Goal: Information Seeking & Learning: Check status

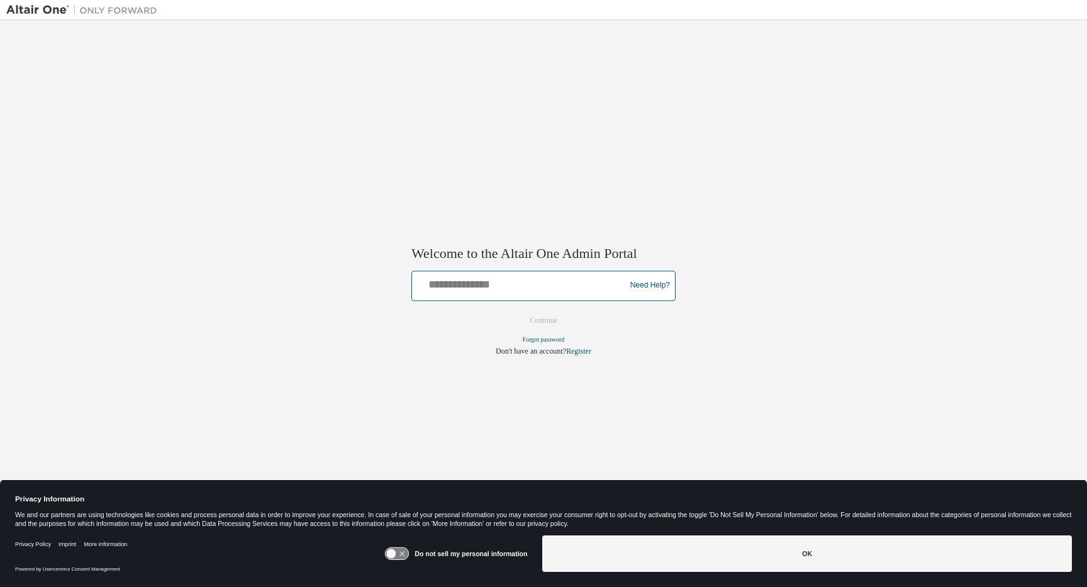
click at [538, 288] on input "text" at bounding box center [520, 283] width 207 height 18
type input "**********"
click at [532, 317] on button "Continue" at bounding box center [543, 320] width 54 height 19
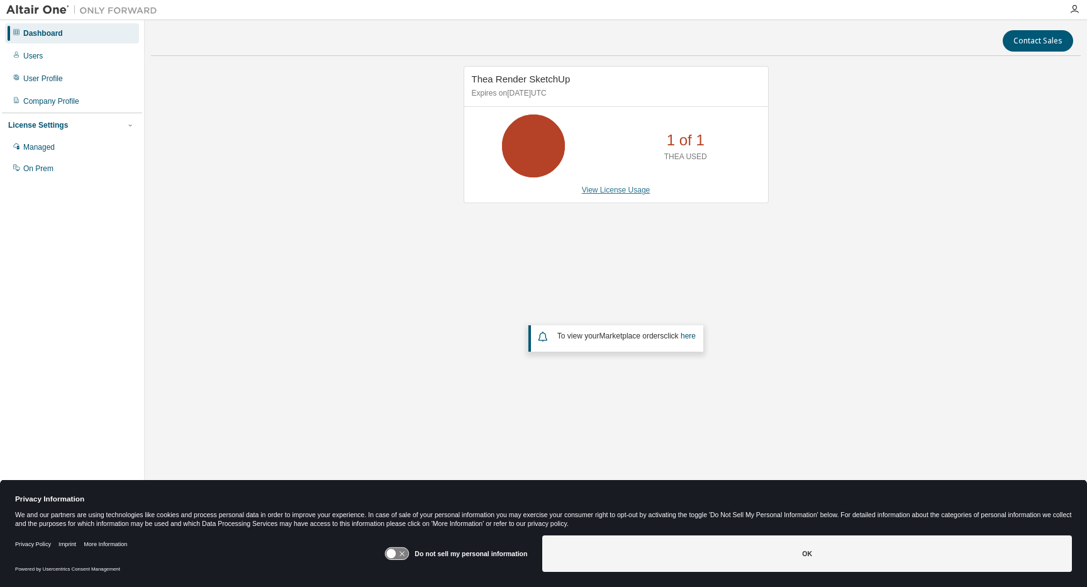
click at [619, 191] on link "View License Usage" at bounding box center [616, 189] width 69 height 9
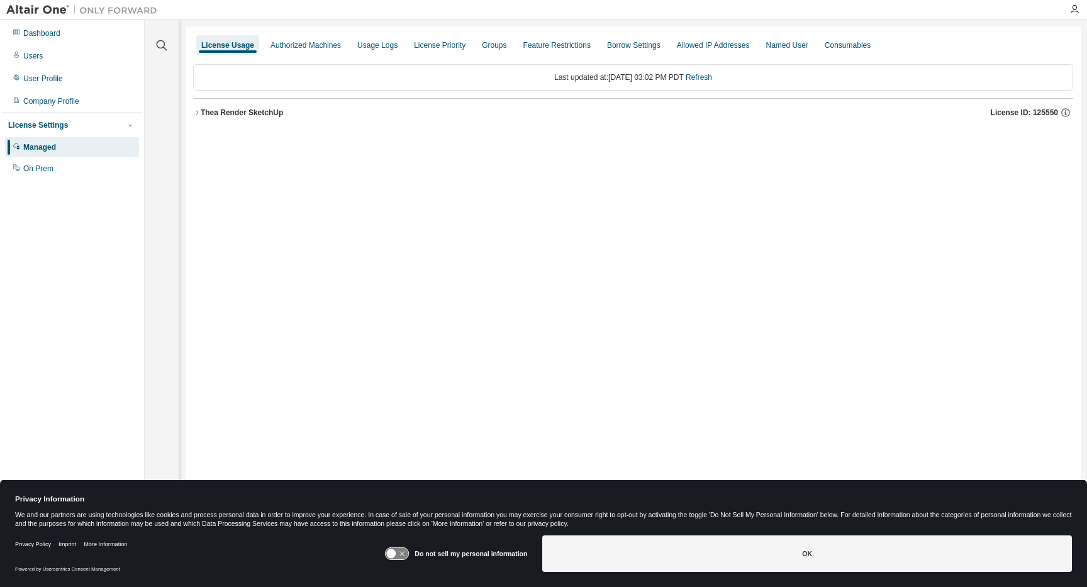
click at [192, 108] on div "License Usage Authorized Machines Usage Logs License Priority Groups Feature Re…" at bounding box center [632, 284] width 895 height 517
click at [199, 109] on icon "button" at bounding box center [197, 113] width 8 height 8
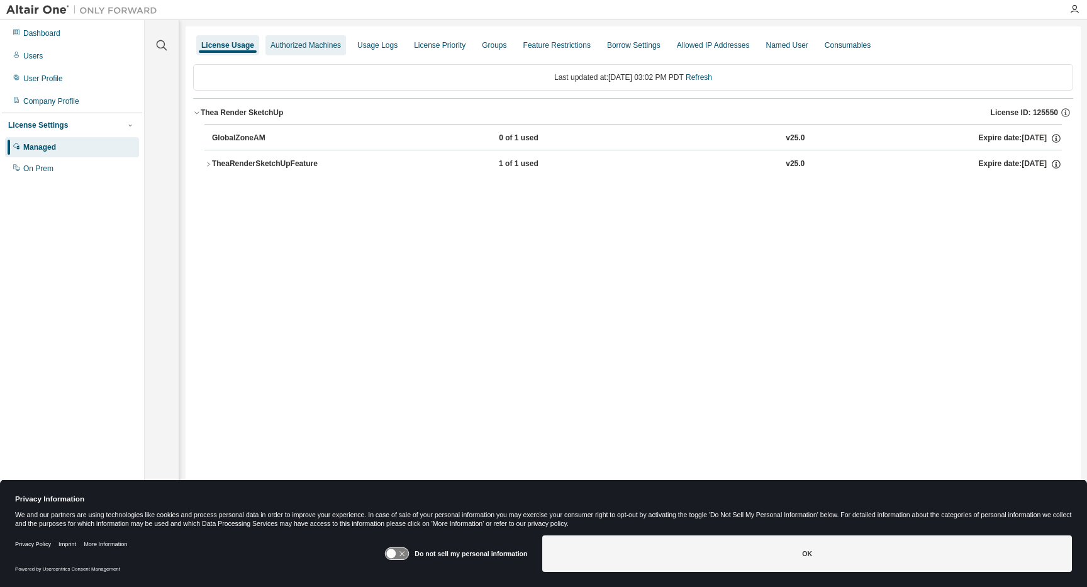
click at [324, 47] on div "Authorized Machines" at bounding box center [305, 45] width 70 height 10
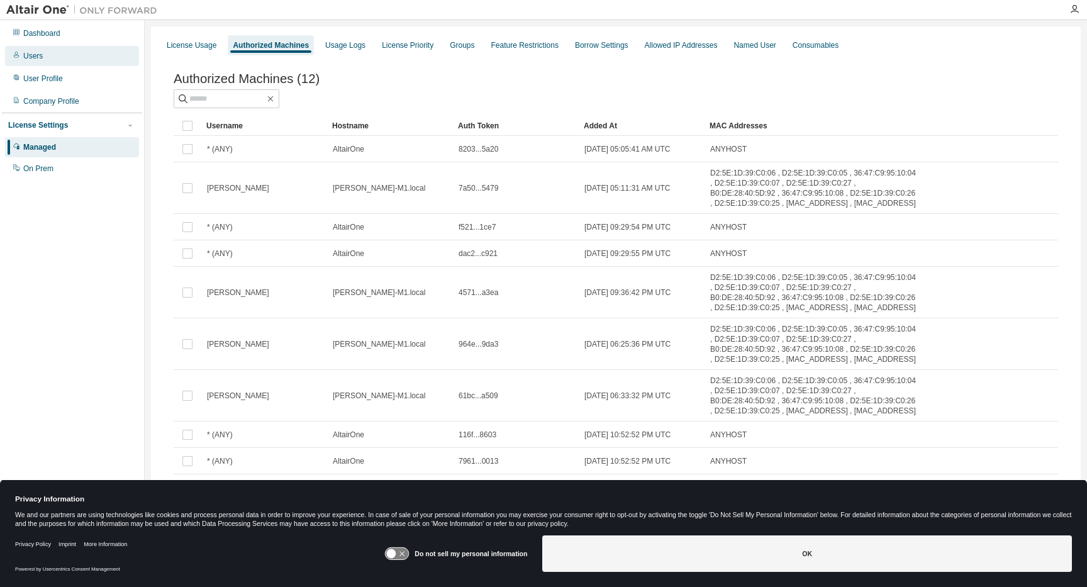
click at [74, 52] on div "Users" at bounding box center [72, 56] width 134 height 20
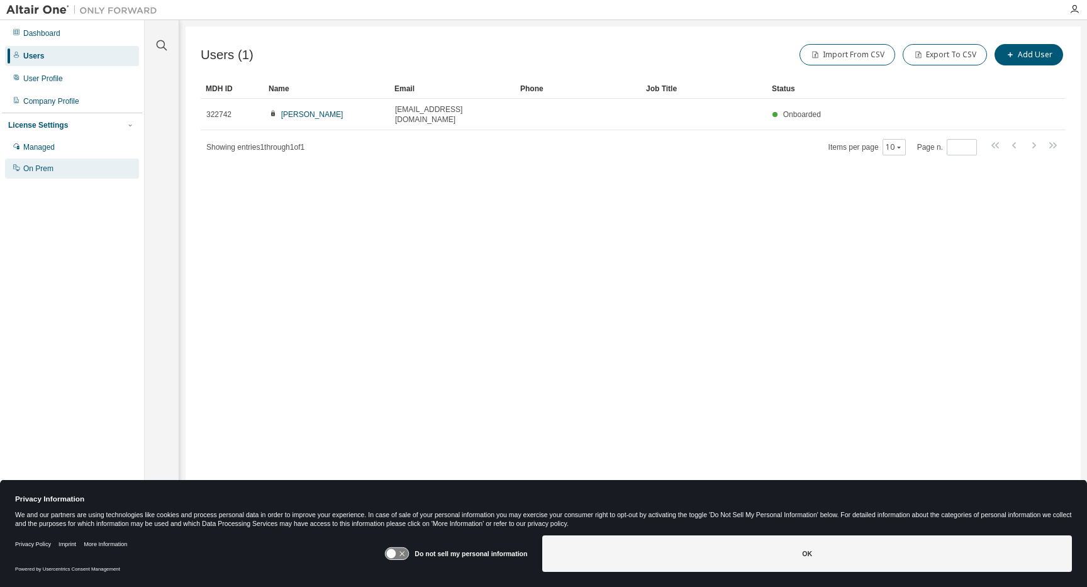
click at [94, 170] on div "On Prem" at bounding box center [72, 168] width 134 height 20
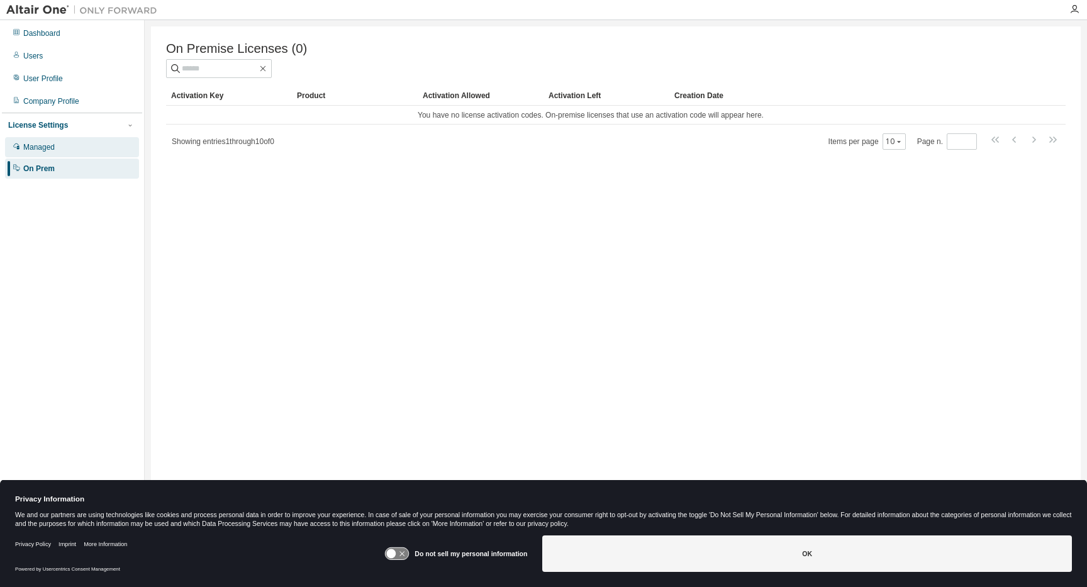
click at [83, 145] on div "Managed" at bounding box center [72, 147] width 134 height 20
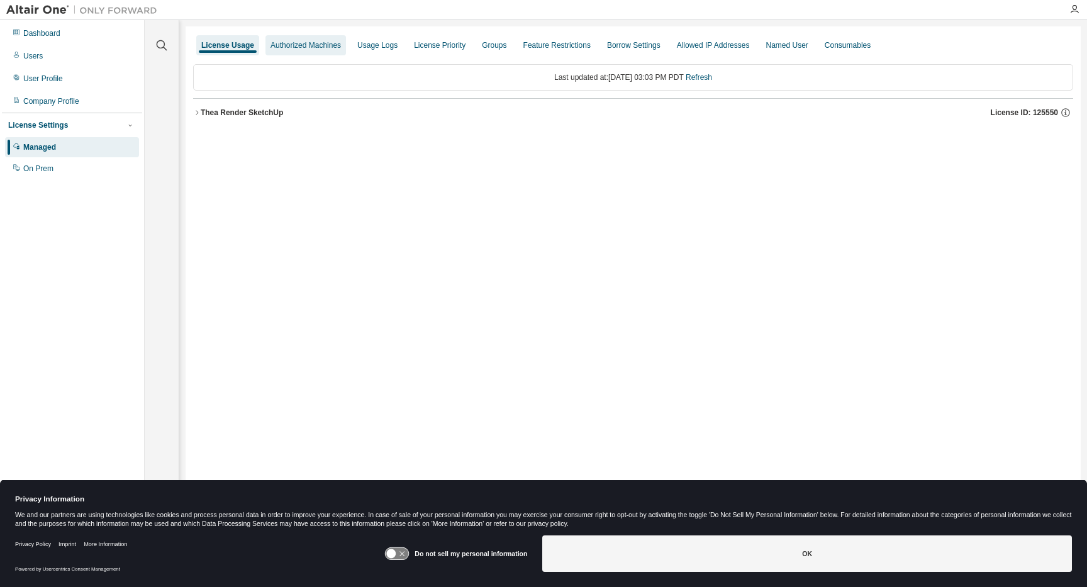
click at [280, 40] on div "Authorized Machines" at bounding box center [305, 45] width 70 height 10
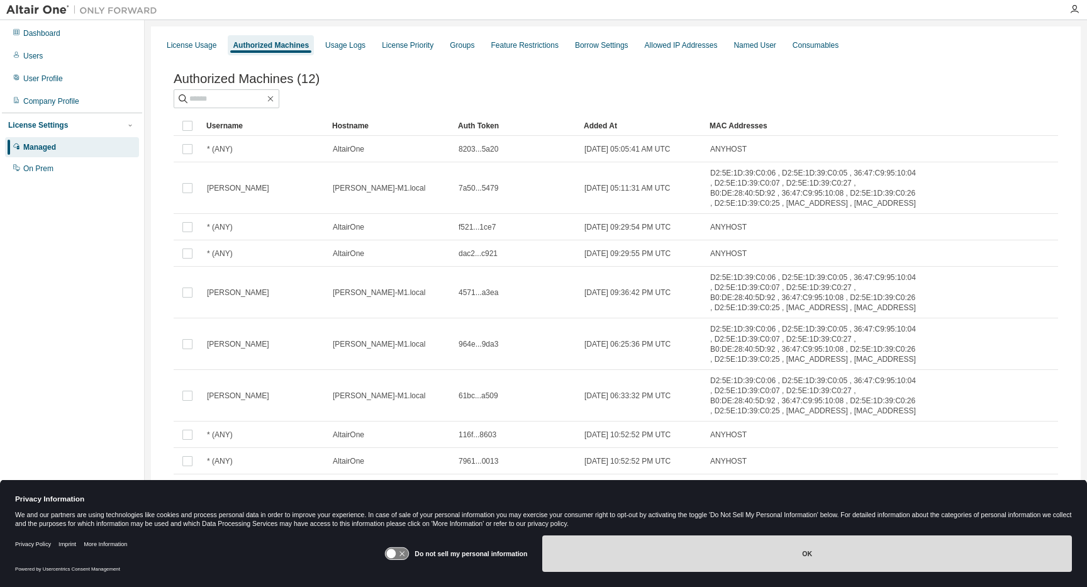
click at [647, 570] on button "OK" at bounding box center [806, 553] width 529 height 36
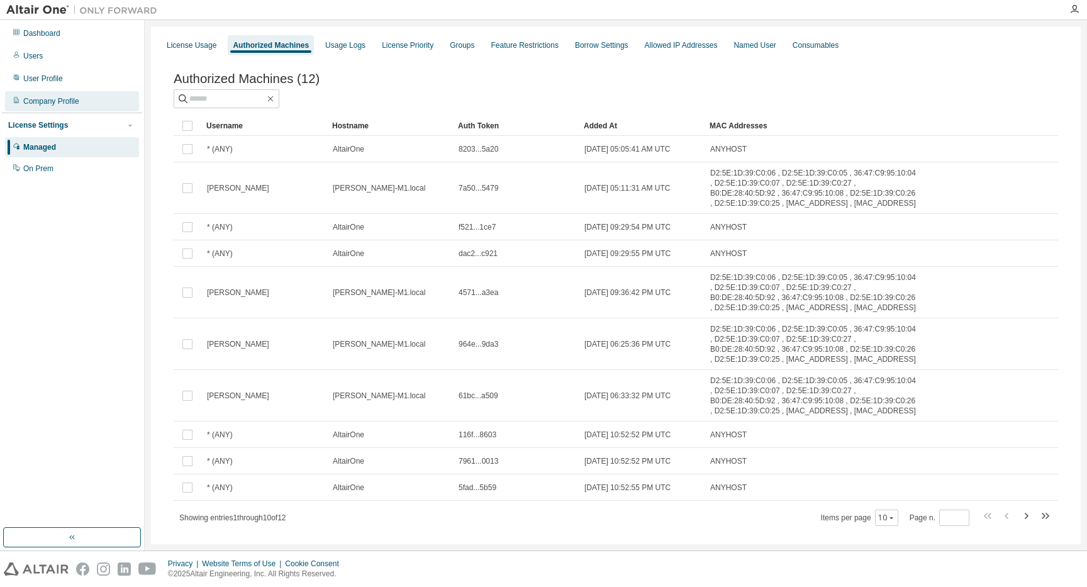
click at [70, 106] on div "Company Profile" at bounding box center [72, 101] width 134 height 20
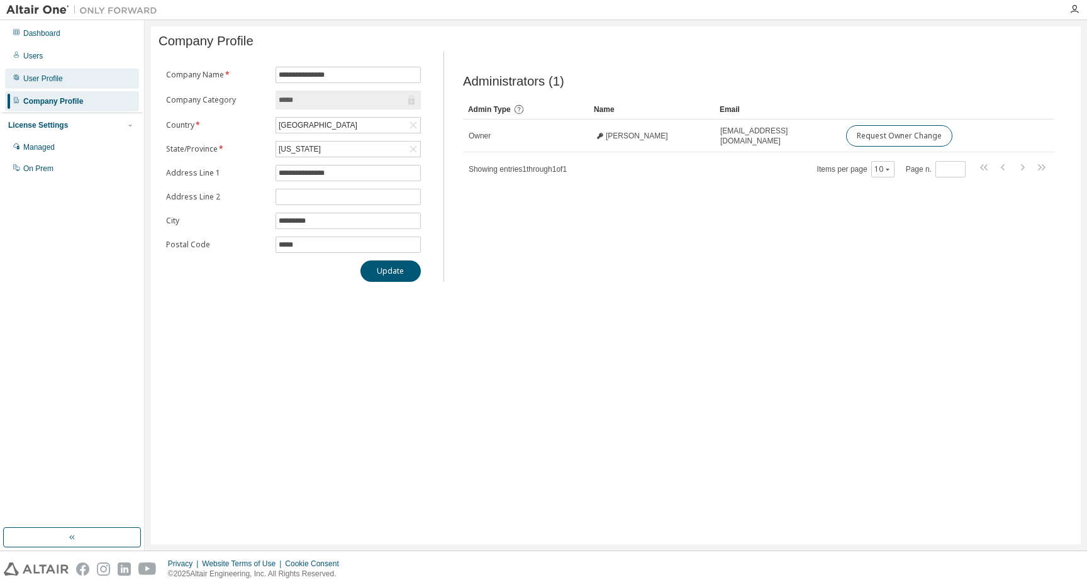
click at [52, 83] on div "User Profile" at bounding box center [43, 79] width 40 height 10
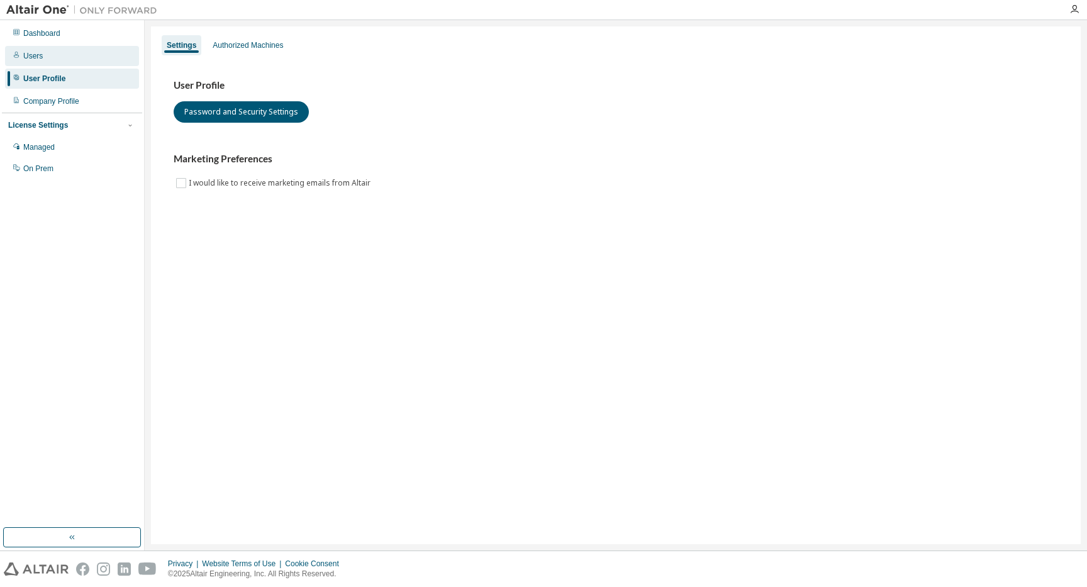
click at [40, 62] on div "Users" at bounding box center [72, 56] width 134 height 20
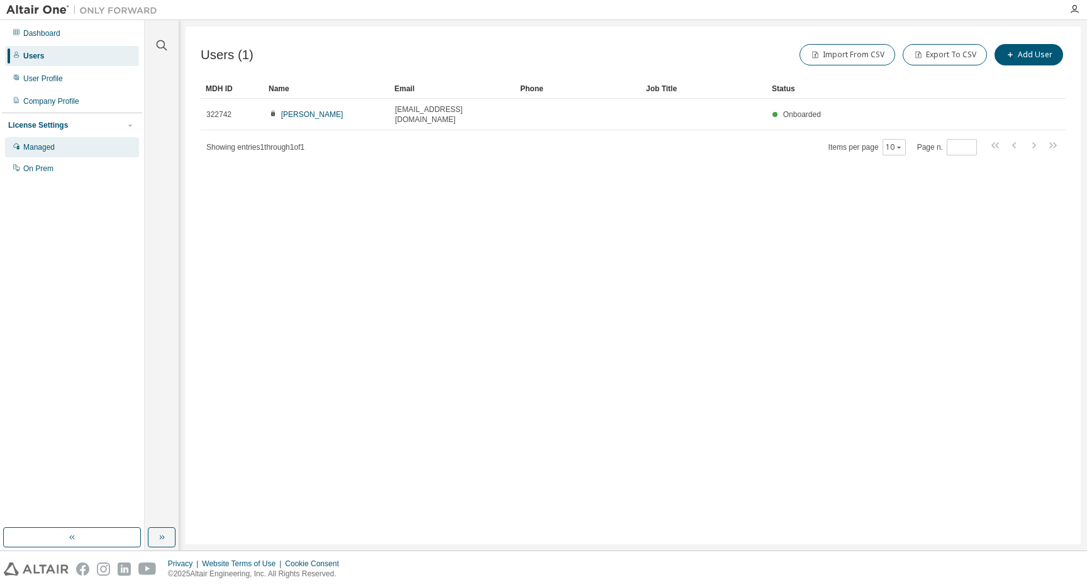
click at [59, 144] on div "Managed" at bounding box center [72, 147] width 134 height 20
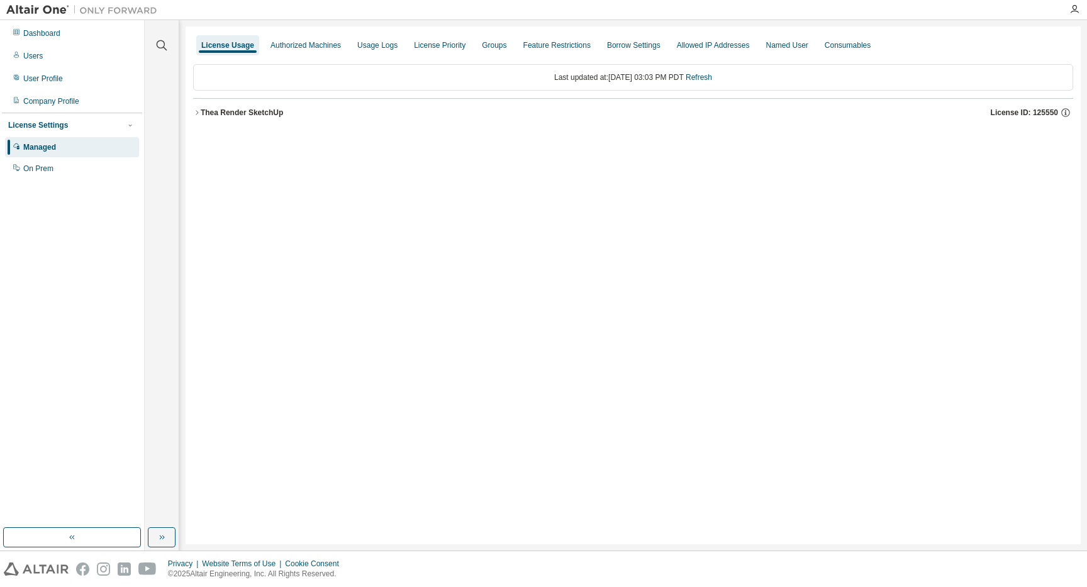
click at [200, 105] on button "Thea Render SketchUp License ID: 125550" at bounding box center [633, 113] width 880 height 28
click at [228, 158] on div "TheaRenderSketchUpFeature" at bounding box center [268, 163] width 113 height 11
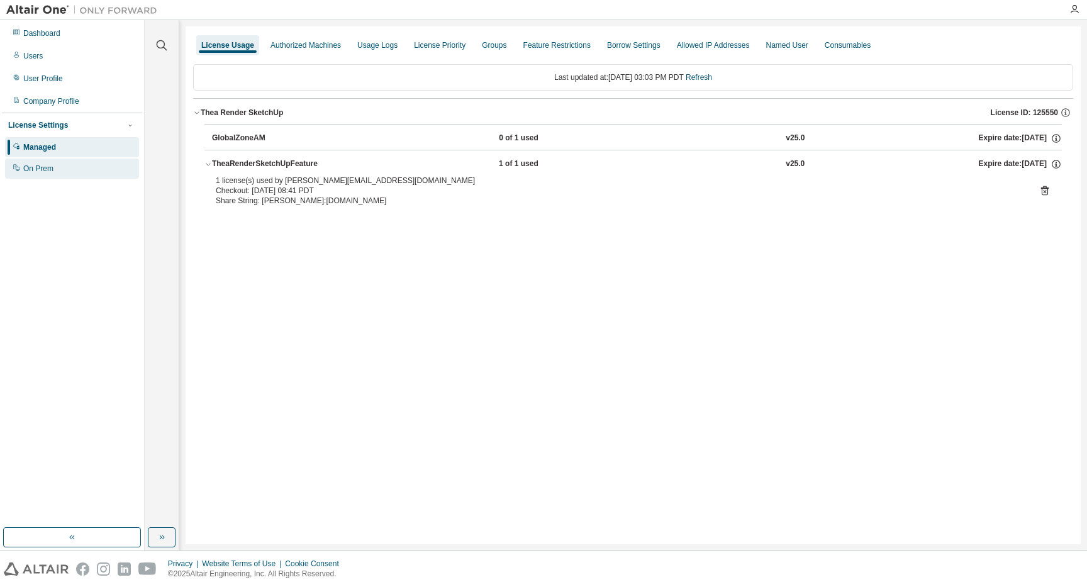
click at [89, 160] on div "On Prem" at bounding box center [72, 168] width 134 height 20
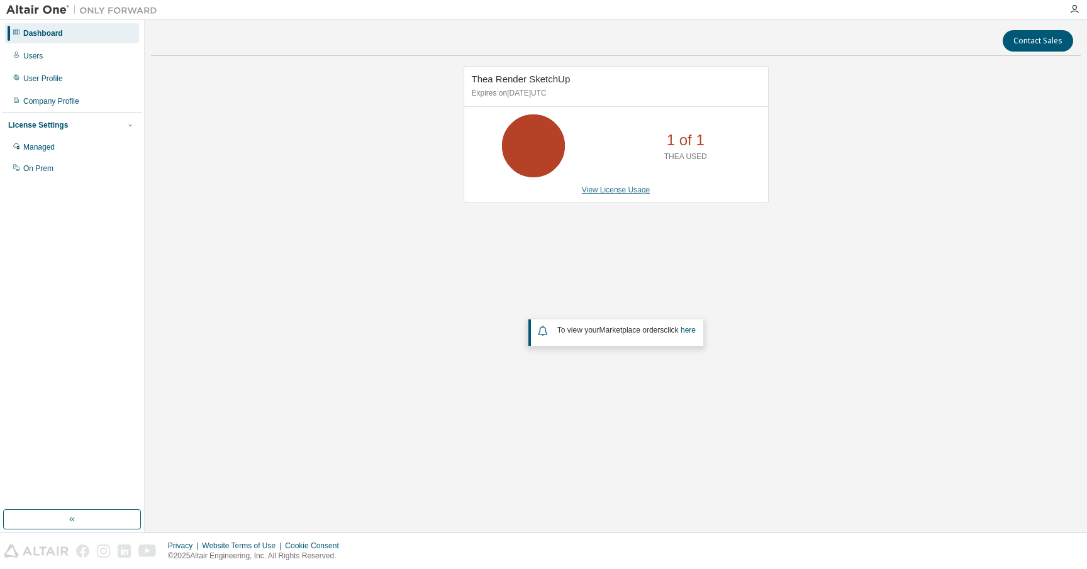
click at [615, 187] on link "View License Usage" at bounding box center [616, 189] width 69 height 9
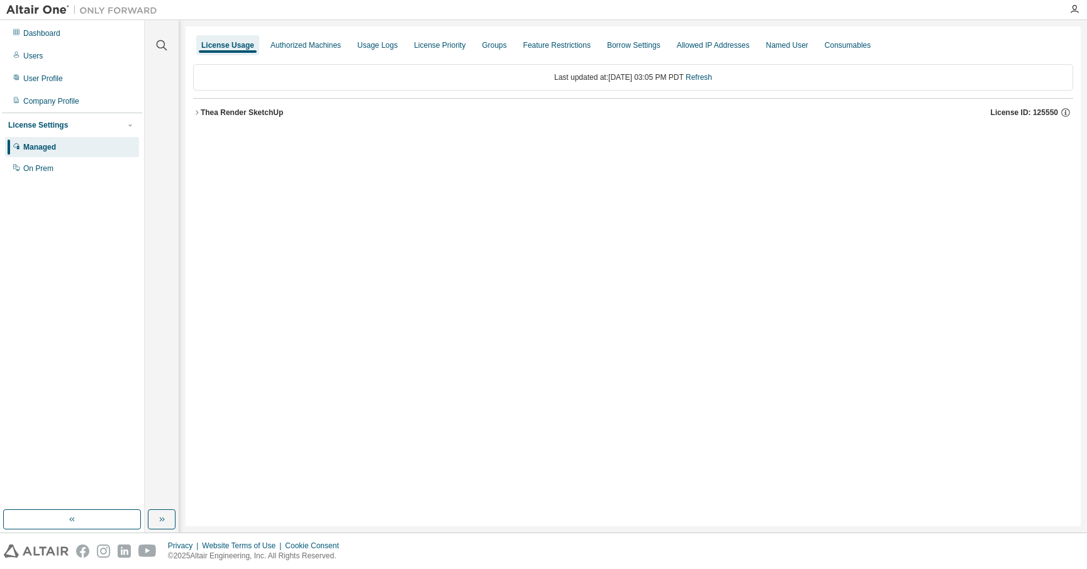
click at [196, 109] on icon "button" at bounding box center [197, 113] width 8 height 8
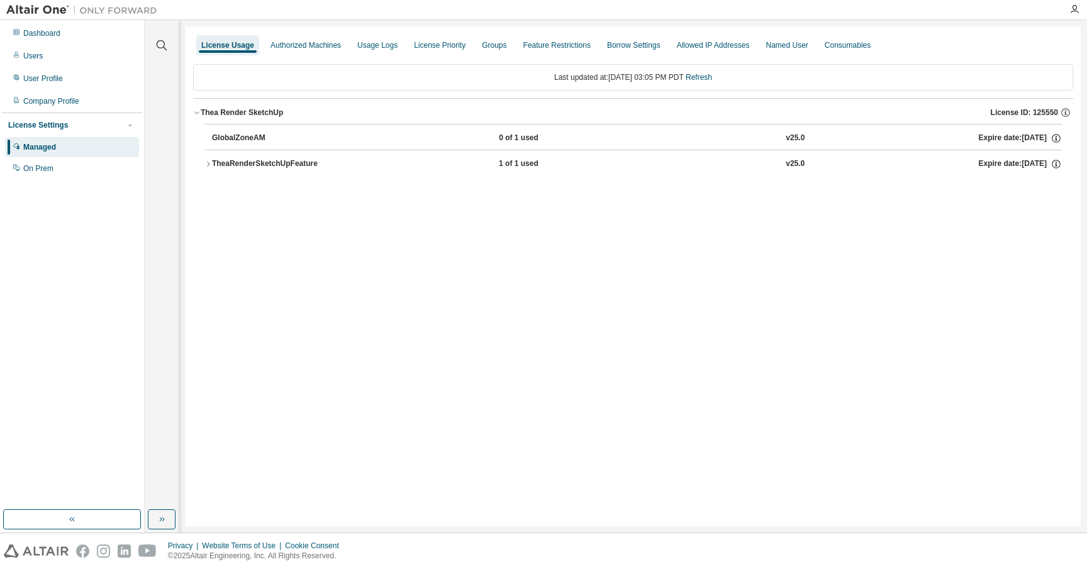
click at [211, 165] on icon "button" at bounding box center [208, 164] width 8 height 8
click at [1048, 181] on div "1 license(s) used by sean@MacBookPro.attlocal.net Checkout: 2025-09-02 08:41 PD…" at bounding box center [633, 190] width 834 height 30
click at [1046, 187] on icon at bounding box center [1044, 190] width 11 height 11
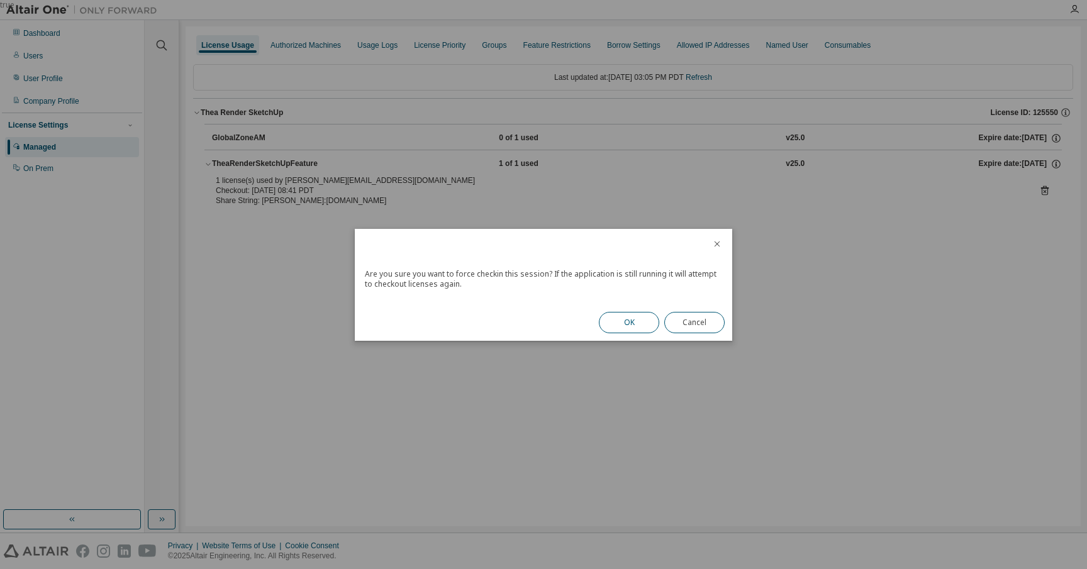
click at [625, 316] on button "OK" at bounding box center [629, 322] width 60 height 21
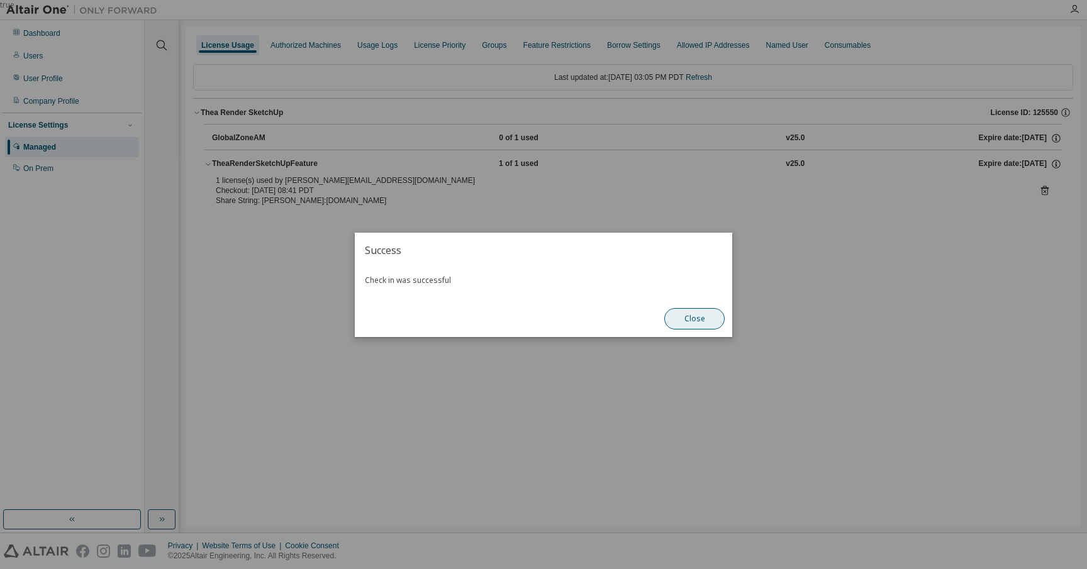
click at [684, 316] on button "Close" at bounding box center [694, 318] width 60 height 21
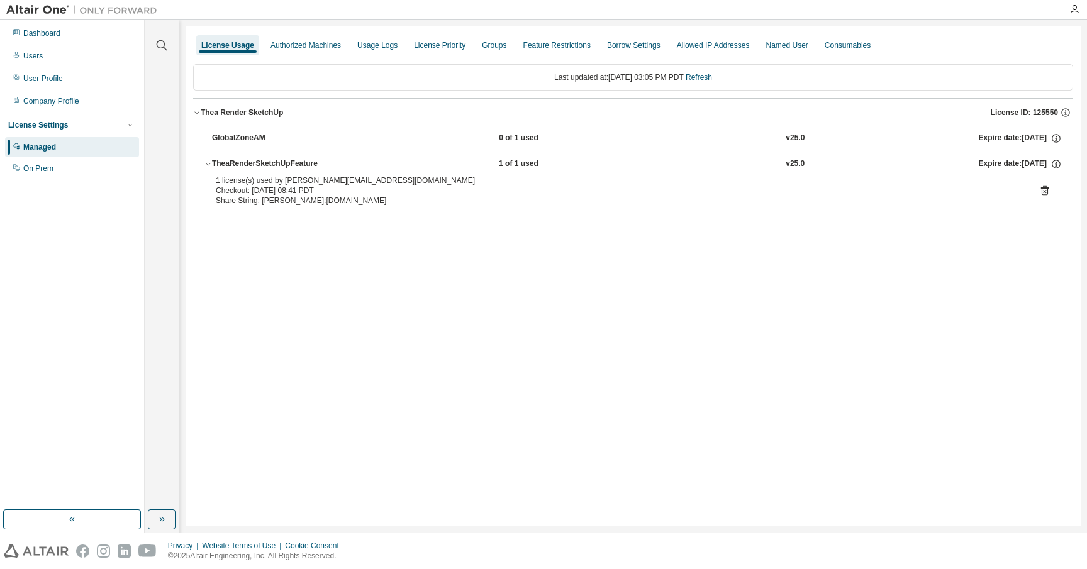
click at [684, 316] on div "License Usage Authorized Machines Usage Logs License Priority Groups Feature Re…" at bounding box center [632, 276] width 895 height 500
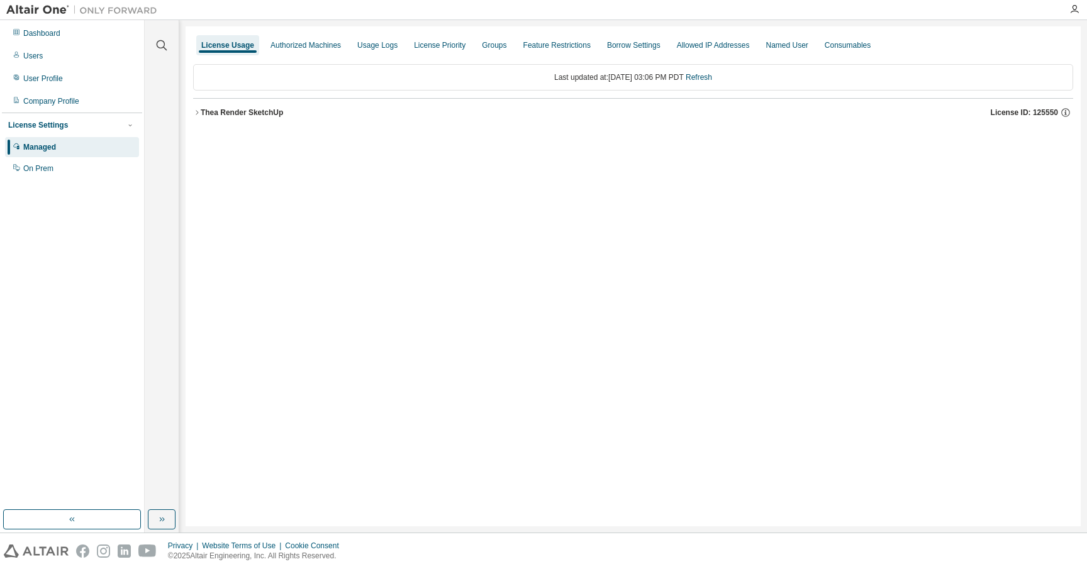
click at [209, 132] on div "Last updated at: [DATE] 03:06 PM PDT Refresh [PERSON_NAME] SketchUp License ID:…" at bounding box center [633, 95] width 880 height 77
click at [201, 117] on div "Thea Render SketchUp" at bounding box center [242, 113] width 82 height 10
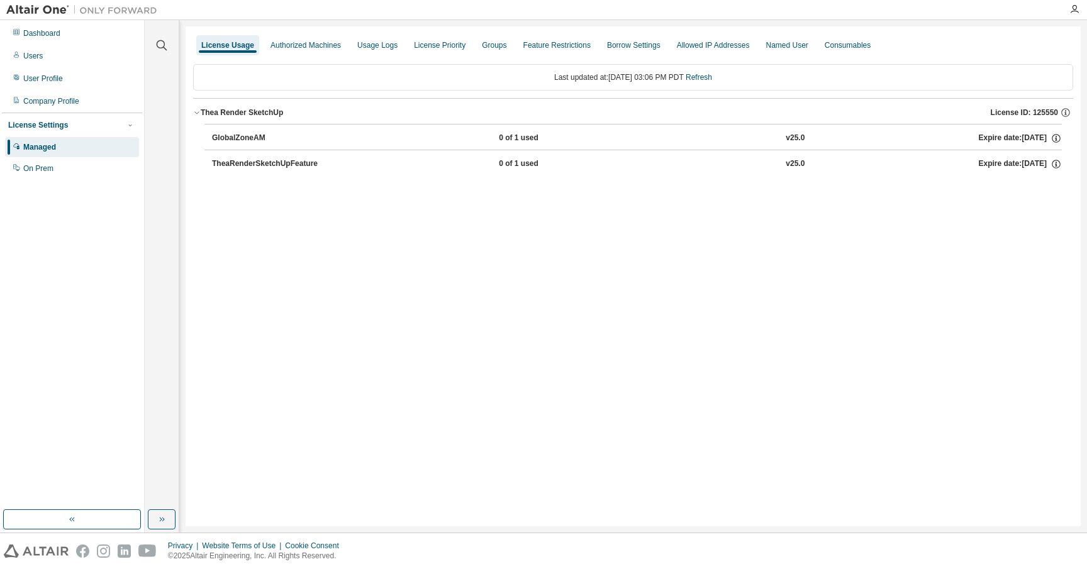
click at [333, 266] on div "License Usage Authorized Machines Usage Logs License Priority Groups Feature Re…" at bounding box center [632, 276] width 895 height 500
